Goal: Task Accomplishment & Management: Use online tool/utility

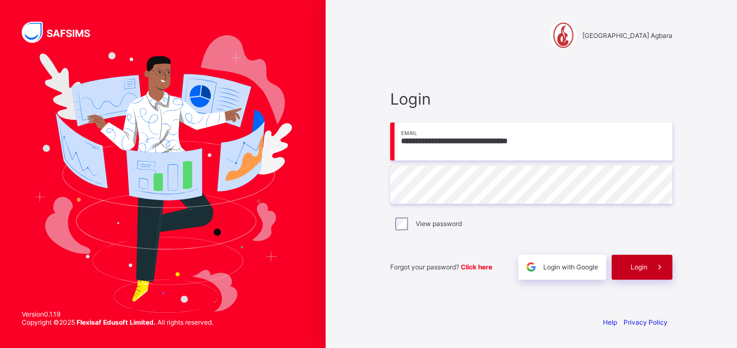
click at [648, 264] on span at bounding box center [659, 267] width 25 height 25
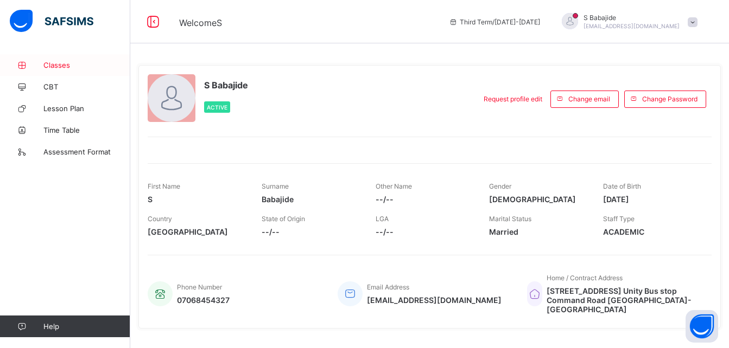
click at [55, 63] on span "Classes" at bounding box center [86, 65] width 87 height 9
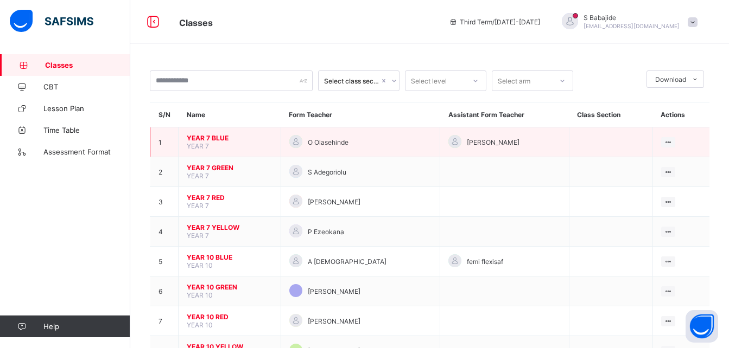
click at [202, 140] on span "YEAR 7 BLUE" at bounding box center [230, 138] width 86 height 8
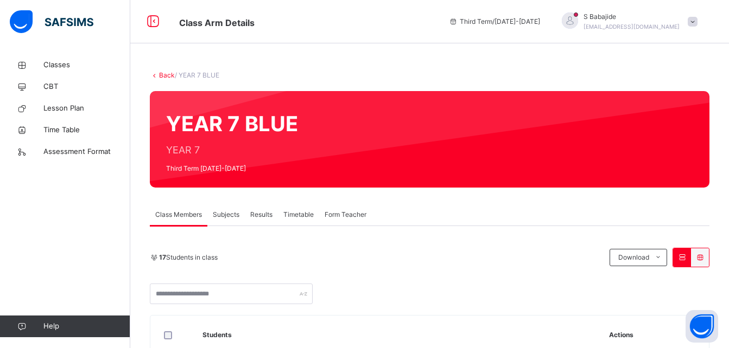
click at [226, 213] on span "Subjects" at bounding box center [226, 215] width 27 height 10
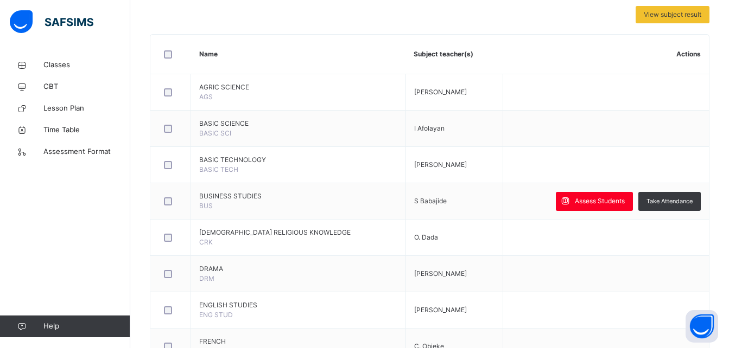
scroll to position [237, 0]
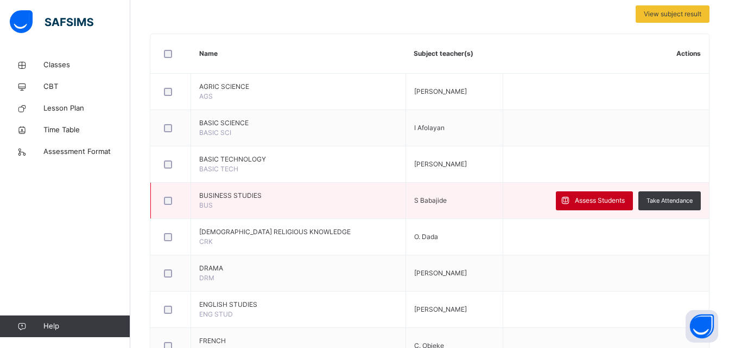
click at [602, 203] on span "Assess Students" at bounding box center [600, 201] width 50 height 10
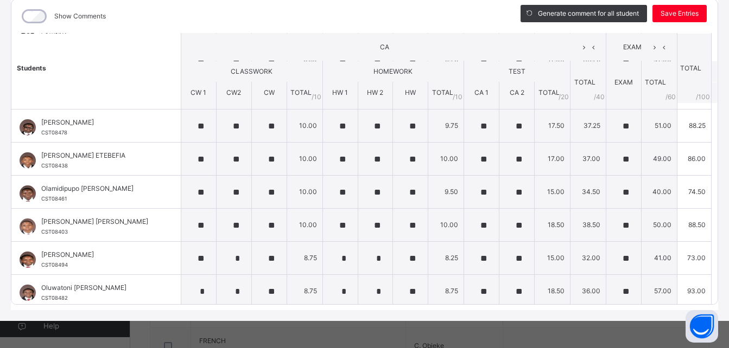
scroll to position [0, 0]
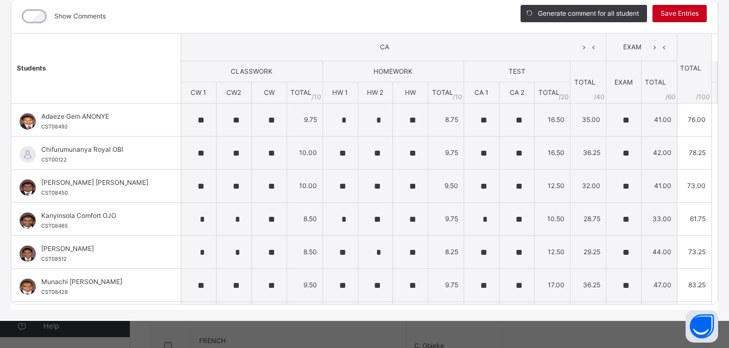
click at [676, 9] on span "Save Entries" at bounding box center [679, 14] width 38 height 10
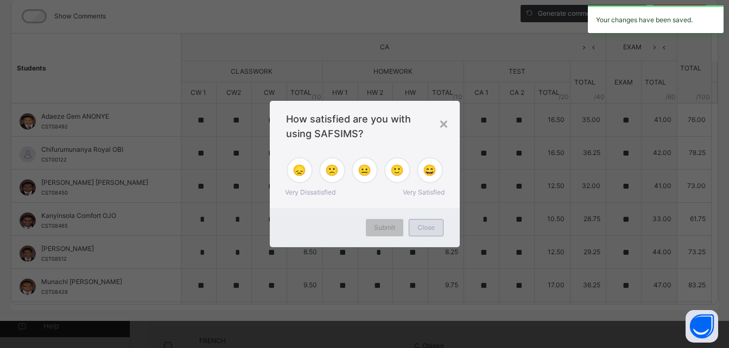
click at [430, 225] on span "Close" at bounding box center [425, 228] width 17 height 10
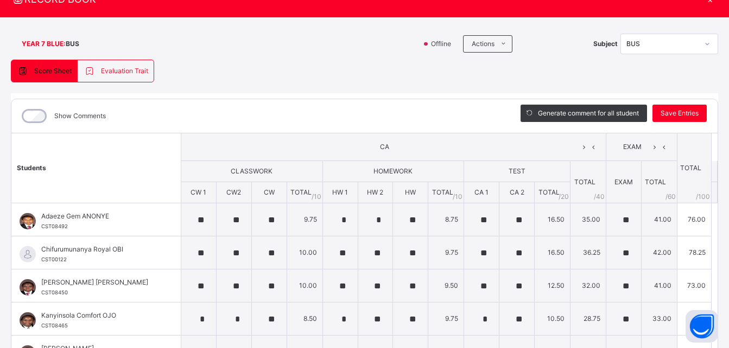
scroll to position [25, 0]
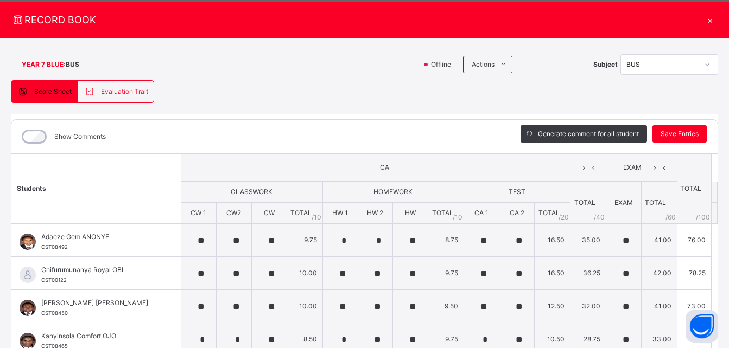
click at [704, 21] on div "×" at bounding box center [710, 19] width 16 height 15
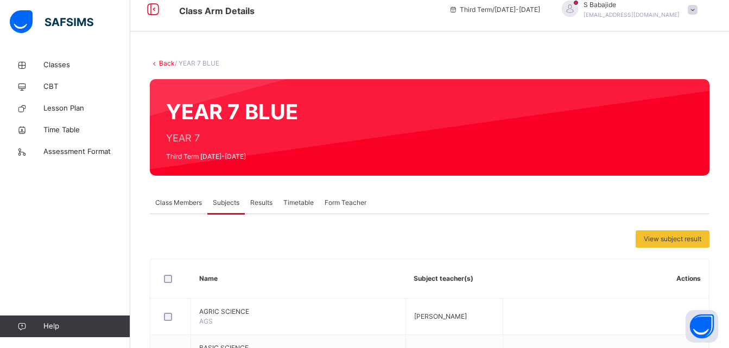
scroll to position [0, 0]
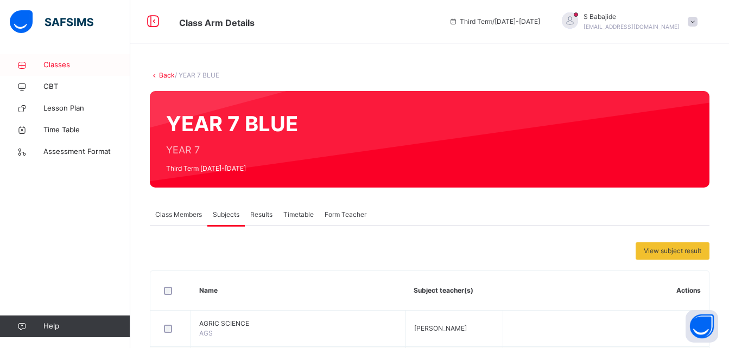
click at [57, 64] on span "Classes" at bounding box center [86, 65] width 87 height 11
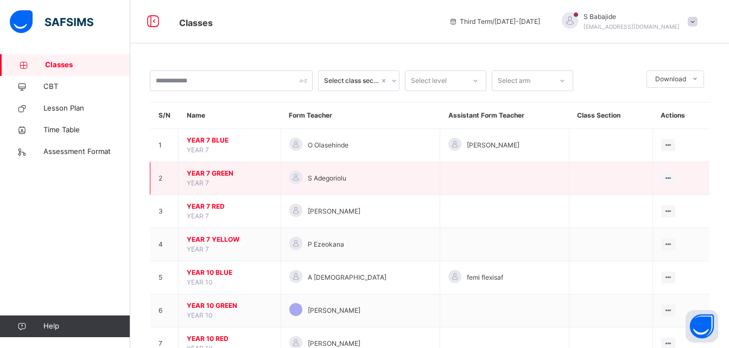
click at [208, 176] on span "YEAR 7 GREEN" at bounding box center [230, 174] width 86 height 10
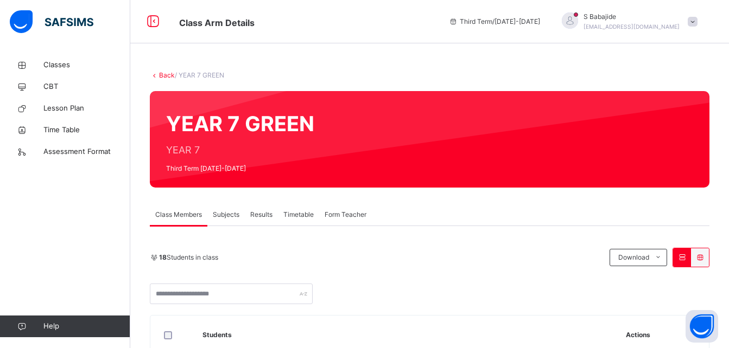
click at [223, 212] on span "Subjects" at bounding box center [226, 215] width 27 height 10
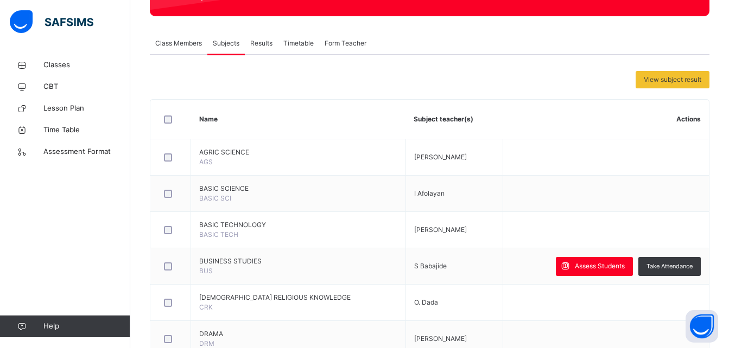
scroll to position [172, 0]
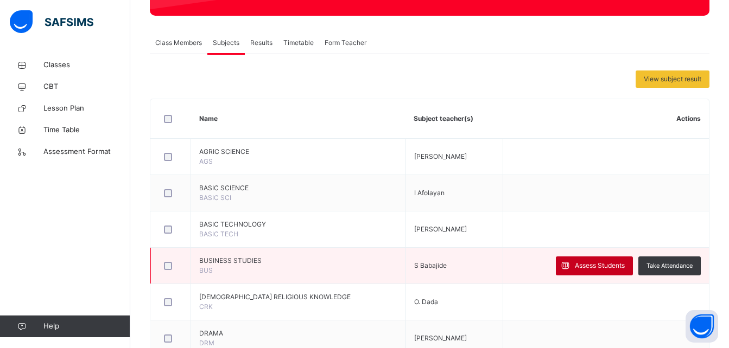
click at [593, 264] on span "Assess Students" at bounding box center [600, 266] width 50 height 10
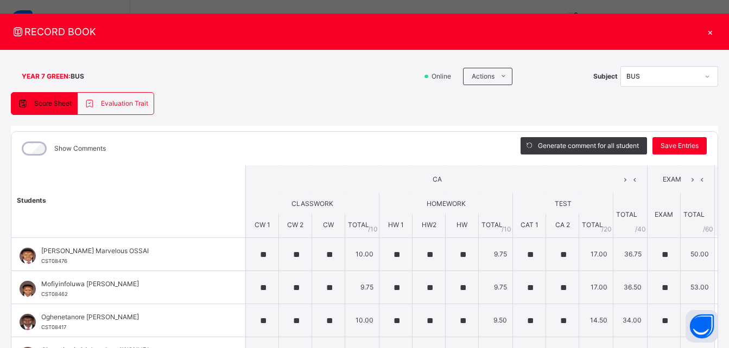
scroll to position [0, 0]
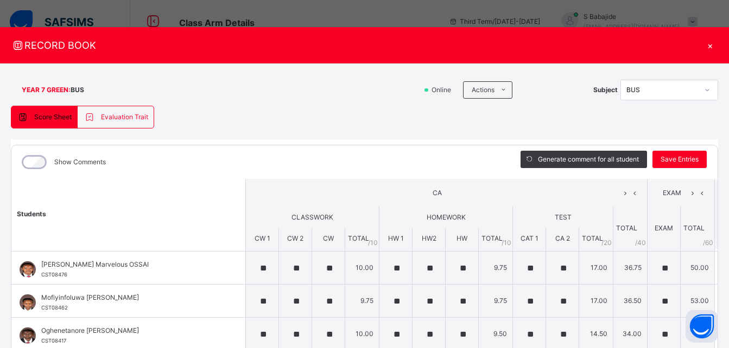
click at [703, 45] on div "×" at bounding box center [710, 45] width 16 height 15
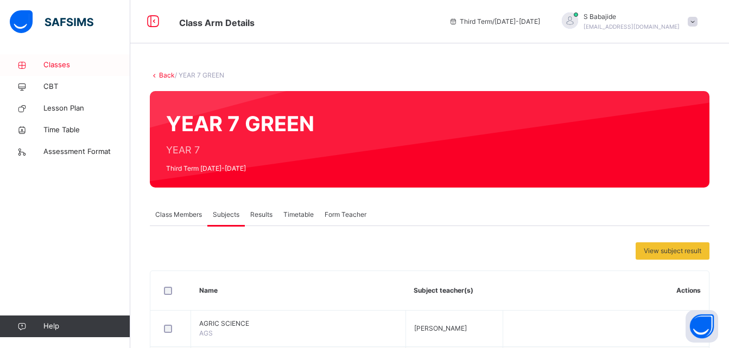
click at [56, 63] on span "Classes" at bounding box center [86, 65] width 87 height 11
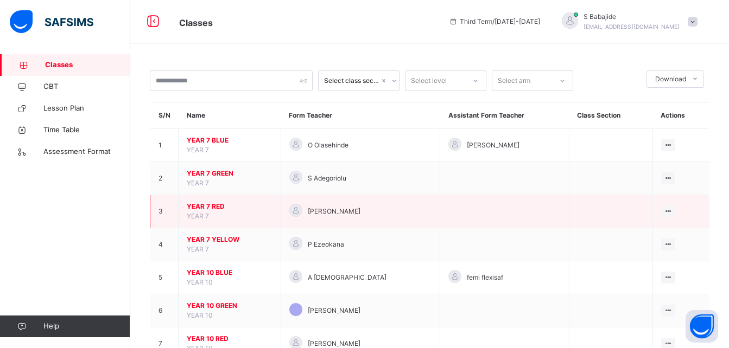
click at [209, 203] on span "YEAR 7 RED" at bounding box center [230, 207] width 86 height 10
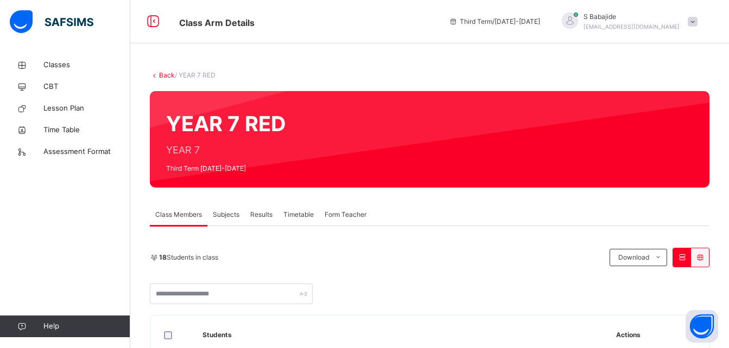
click at [225, 212] on span "Subjects" at bounding box center [226, 215] width 27 height 10
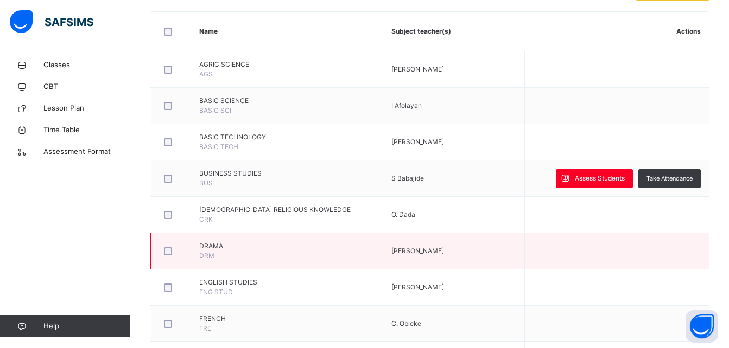
scroll to position [260, 0]
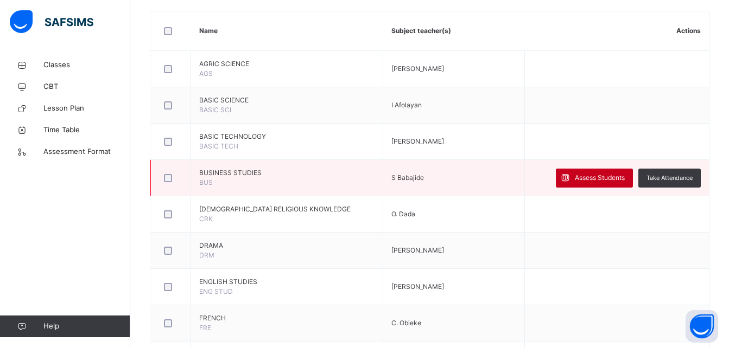
click at [603, 174] on span "Assess Students" at bounding box center [600, 178] width 50 height 10
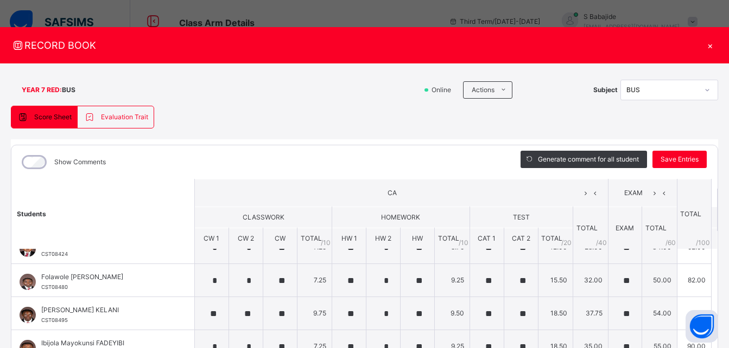
scroll to position [0, 0]
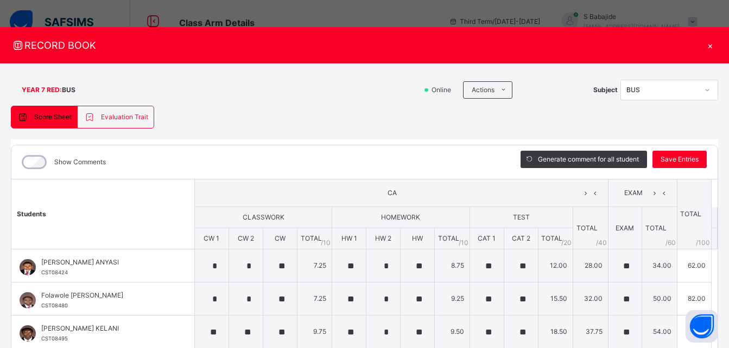
click at [702, 47] on div "×" at bounding box center [710, 45] width 16 height 15
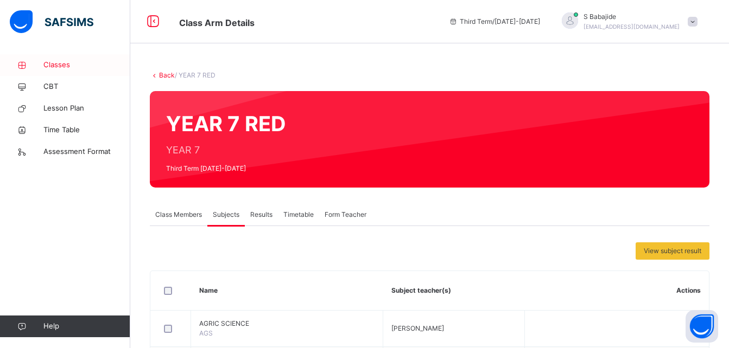
click at [54, 65] on span "Classes" at bounding box center [86, 65] width 87 height 11
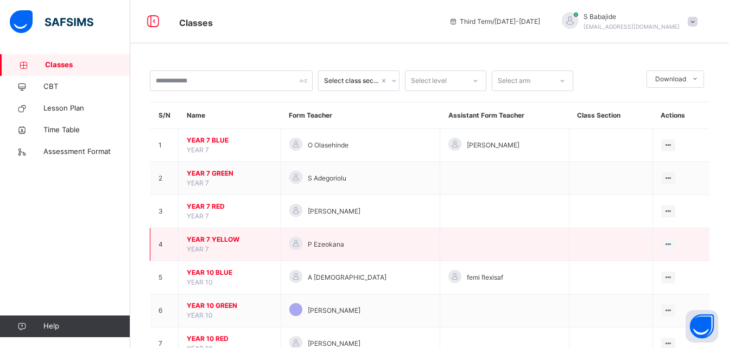
click at [206, 241] on span "YEAR 7 YELLOW" at bounding box center [230, 240] width 86 height 10
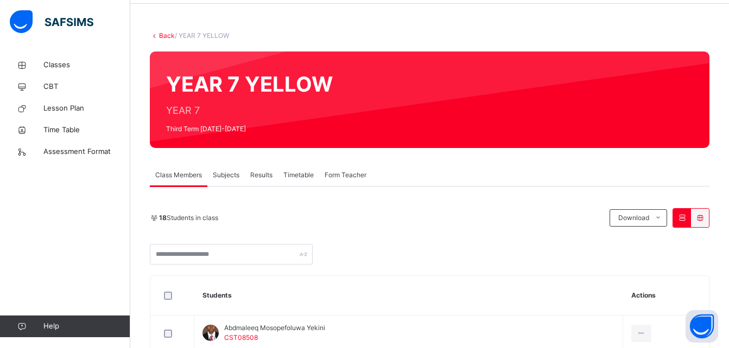
scroll to position [48, 0]
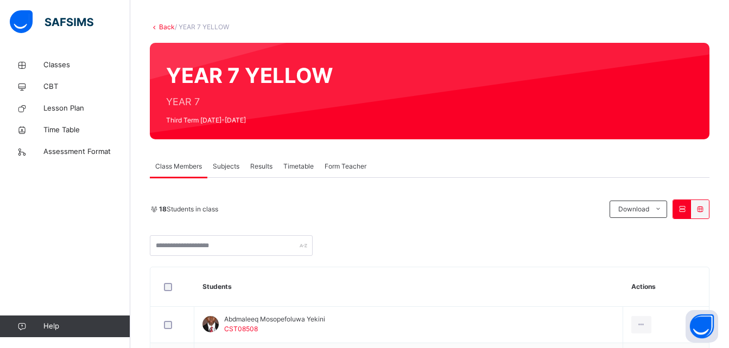
click at [226, 167] on span "Subjects" at bounding box center [226, 167] width 27 height 10
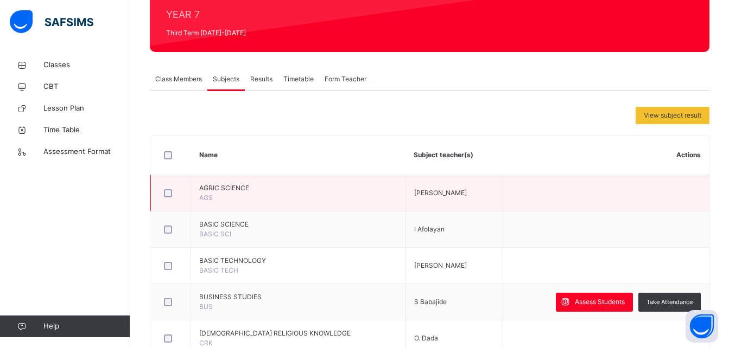
scroll to position [136, 0]
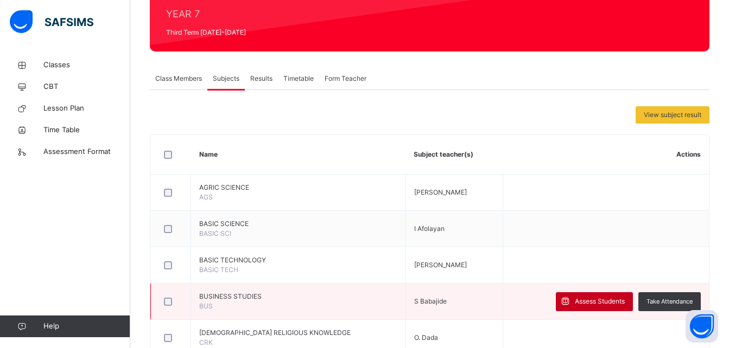
click at [595, 298] on span "Assess Students" at bounding box center [600, 302] width 50 height 10
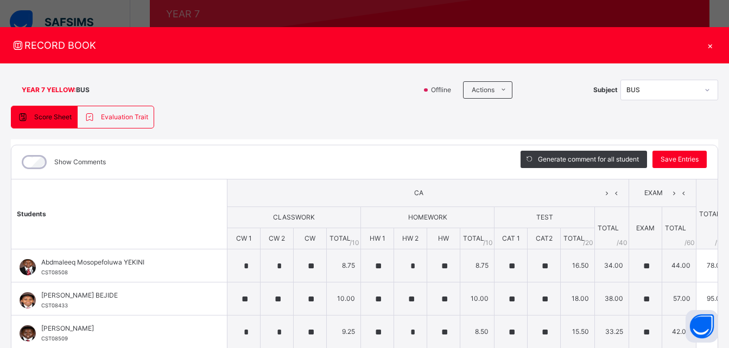
scroll to position [0, 10]
